Goal: Task Accomplishment & Management: Manage account settings

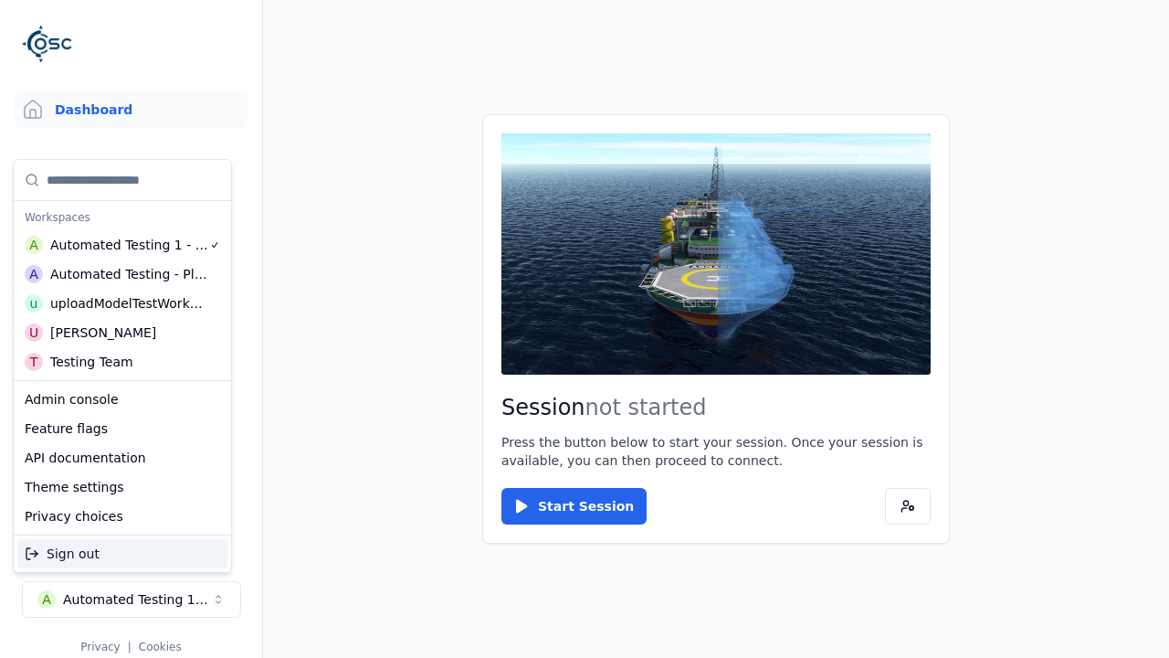
click at [121, 273] on div "Automated Testing - Playwright" at bounding box center [129, 274] width 158 height 18
click at [584, 329] on html "Support Dashboard Assets 3D Models Scenes Datasets Recordings Support Documenta…" at bounding box center [584, 329] width 1169 height 658
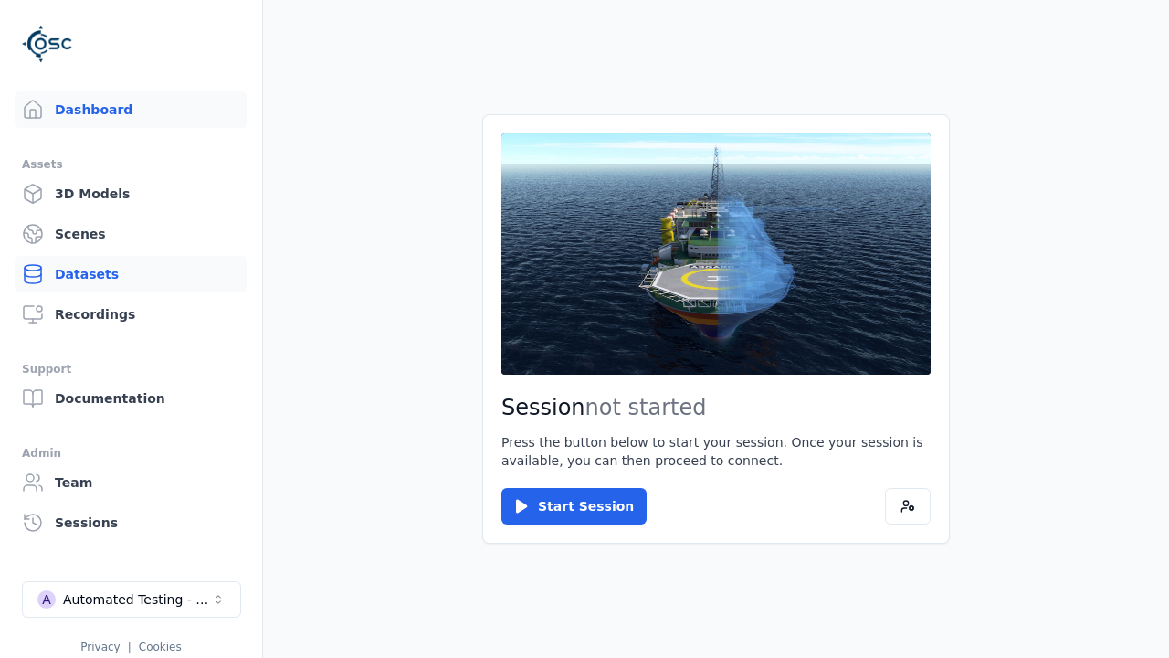
click at [131, 274] on link "Datasets" at bounding box center [131, 274] width 233 height 37
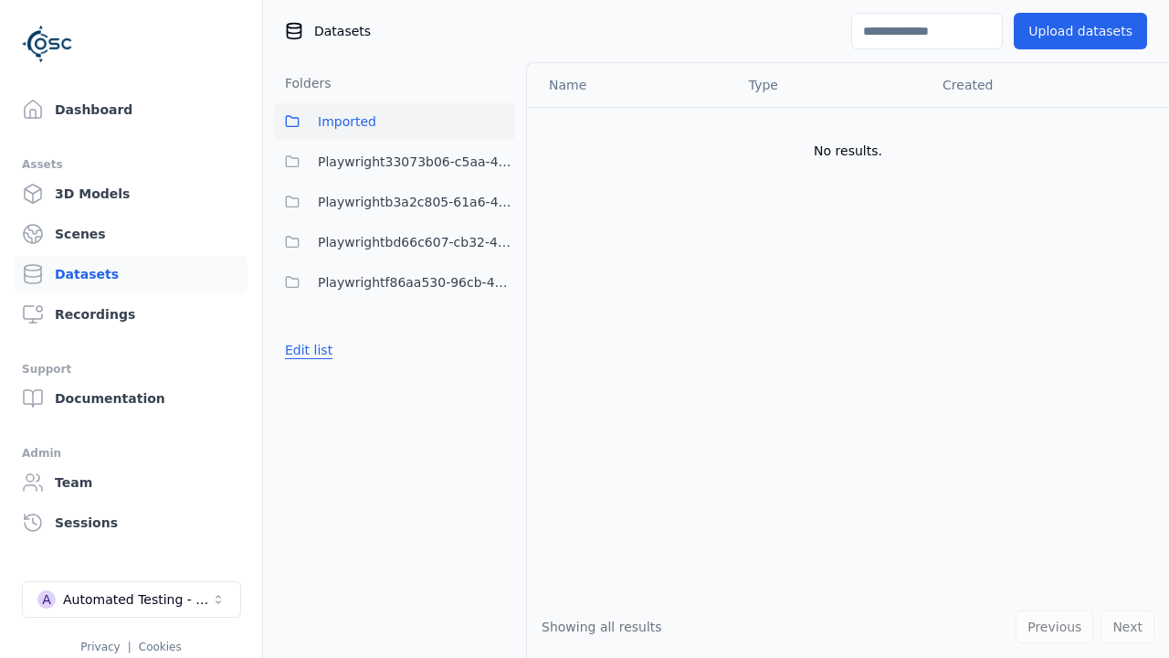
click at [305, 350] on button "Edit list" at bounding box center [308, 349] width 69 height 33
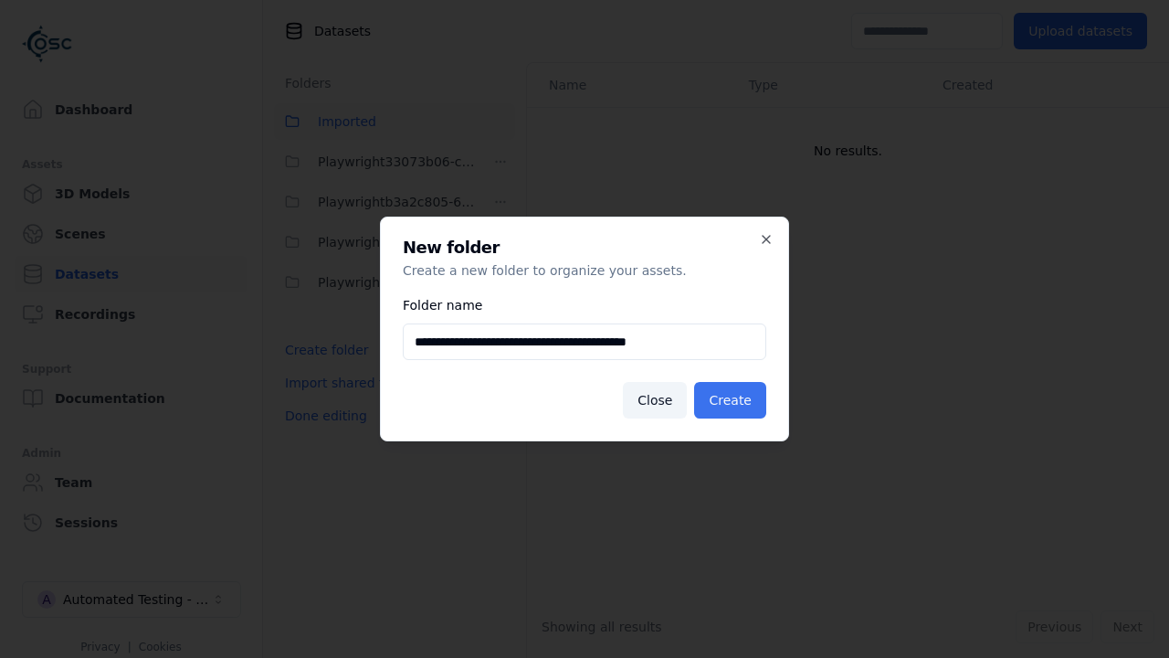
type input "**********"
click at [733, 400] on button "Create" at bounding box center [730, 400] width 72 height 37
click at [321, 432] on button "Done editing" at bounding box center [326, 415] width 104 height 33
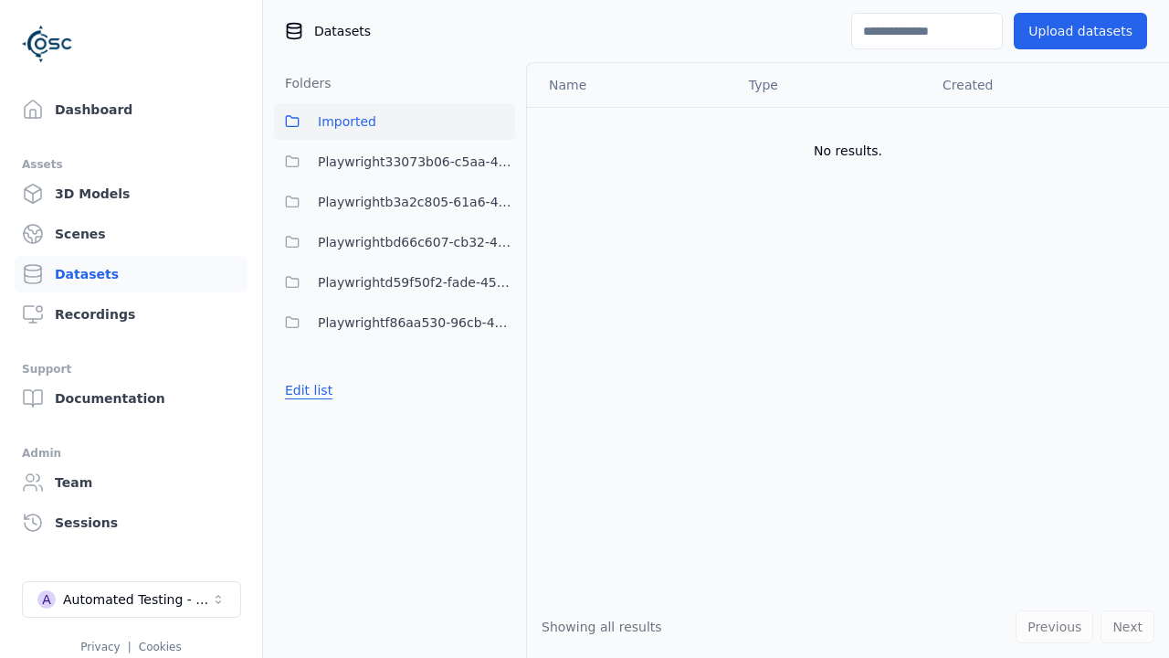
click at [305, 390] on button "Edit list" at bounding box center [308, 390] width 69 height 33
click at [500, 282] on html "Support Dashboard Assets 3D Models Scenes Datasets Recordings Support Documenta…" at bounding box center [584, 329] width 1169 height 658
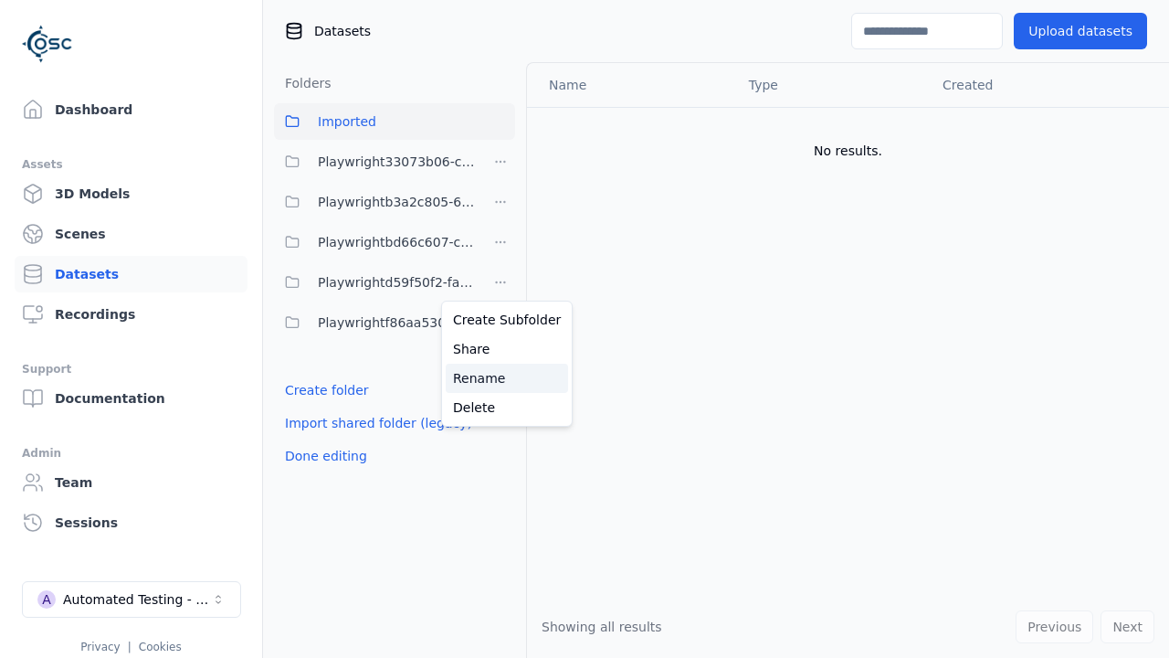
click at [500, 377] on div "Rename" at bounding box center [507, 377] width 122 height 29
